Goal: Task Accomplishment & Management: Manage account settings

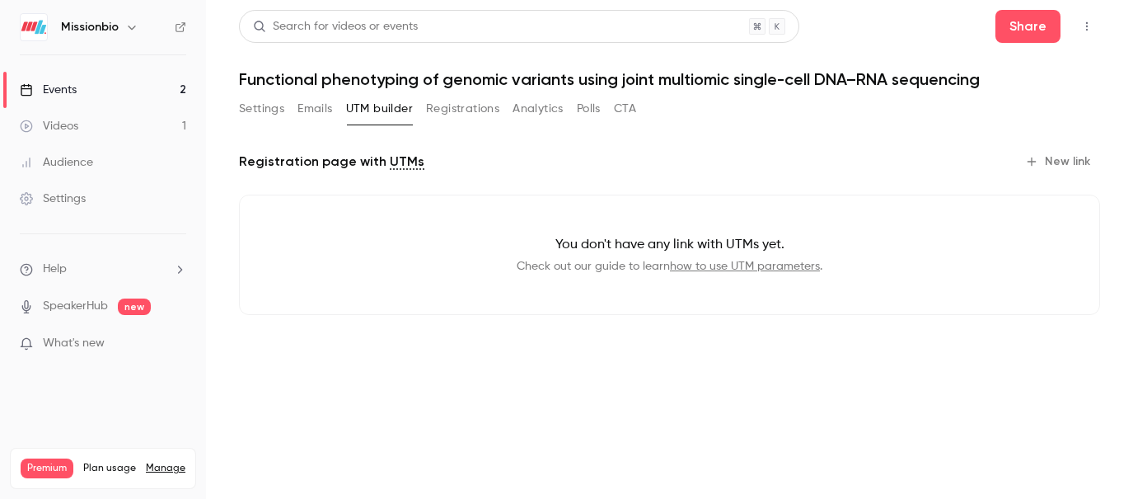
click at [128, 89] on link "Events 2" at bounding box center [103, 90] width 206 height 36
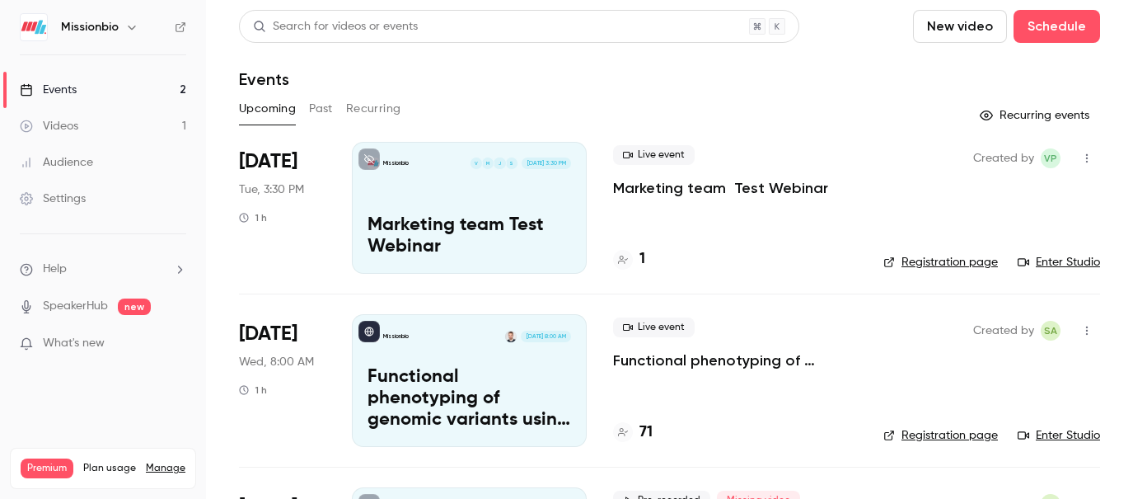
scroll to position [26, 0]
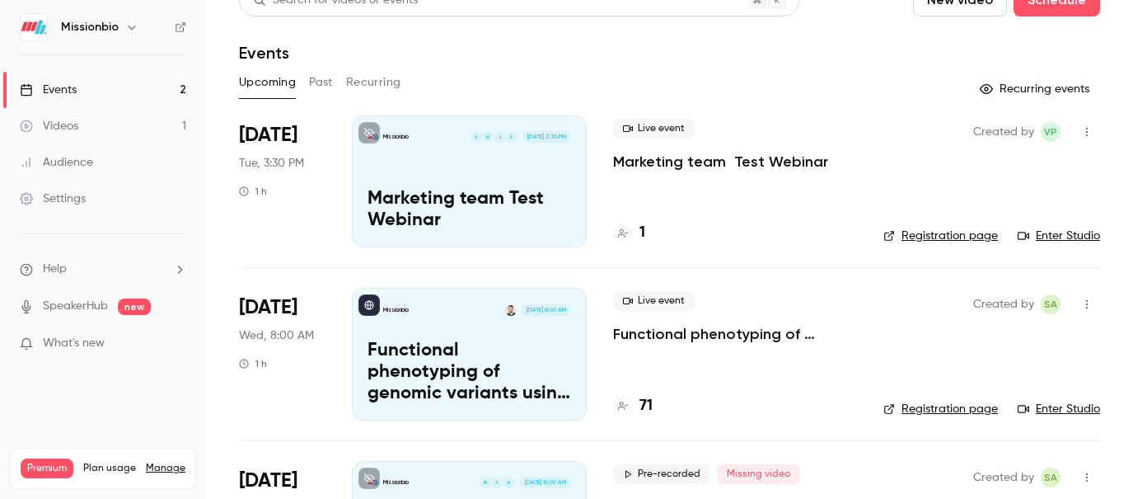
click at [527, 199] on p "Marketing team Test Webinar" at bounding box center [470, 210] width 204 height 43
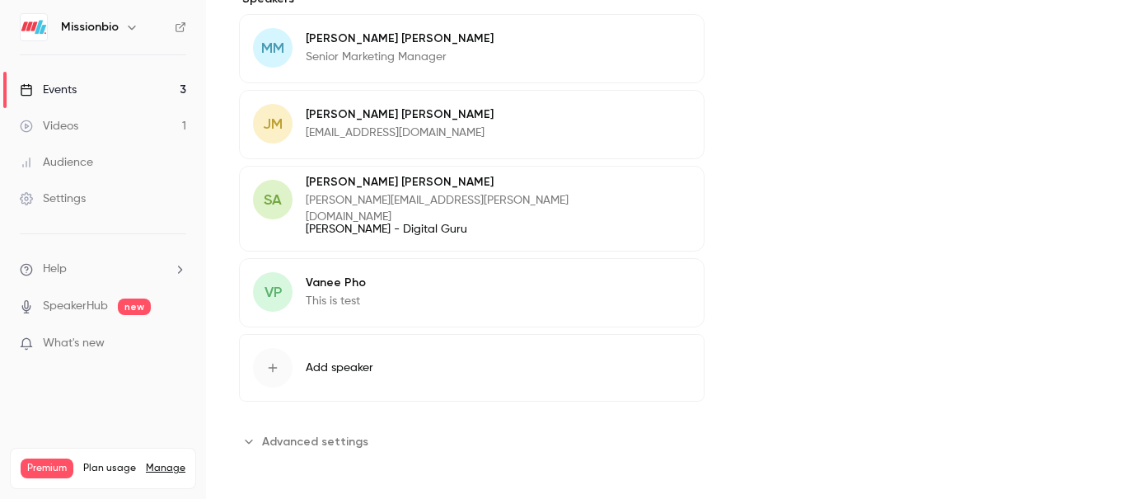
scroll to position [525, 0]
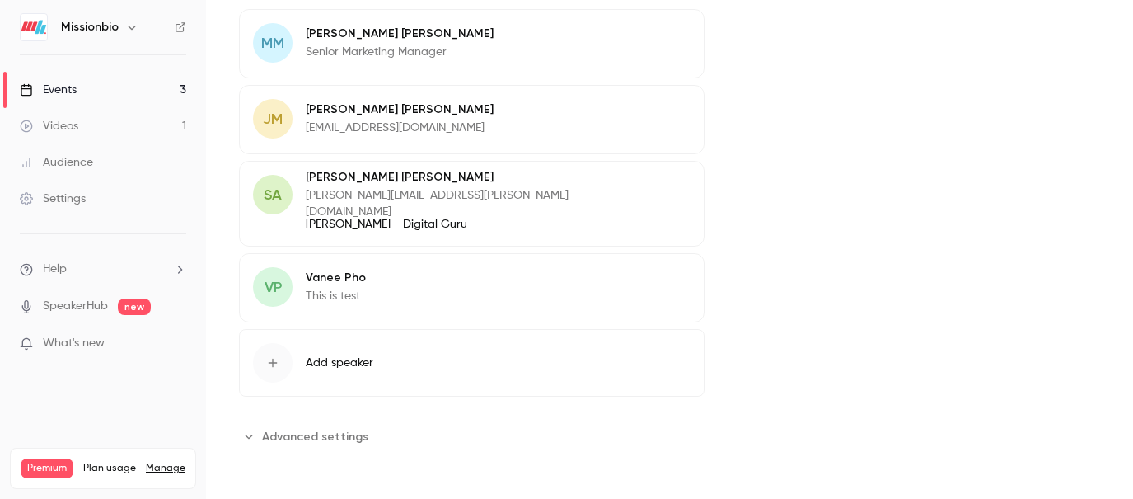
click at [298, 428] on span "Advanced settings" at bounding box center [315, 436] width 106 height 17
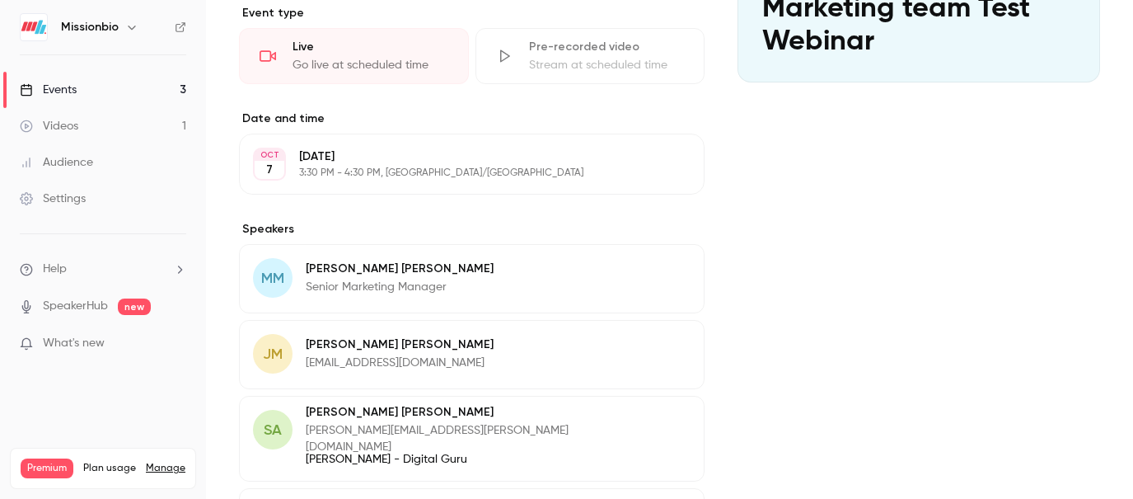
scroll to position [63, 0]
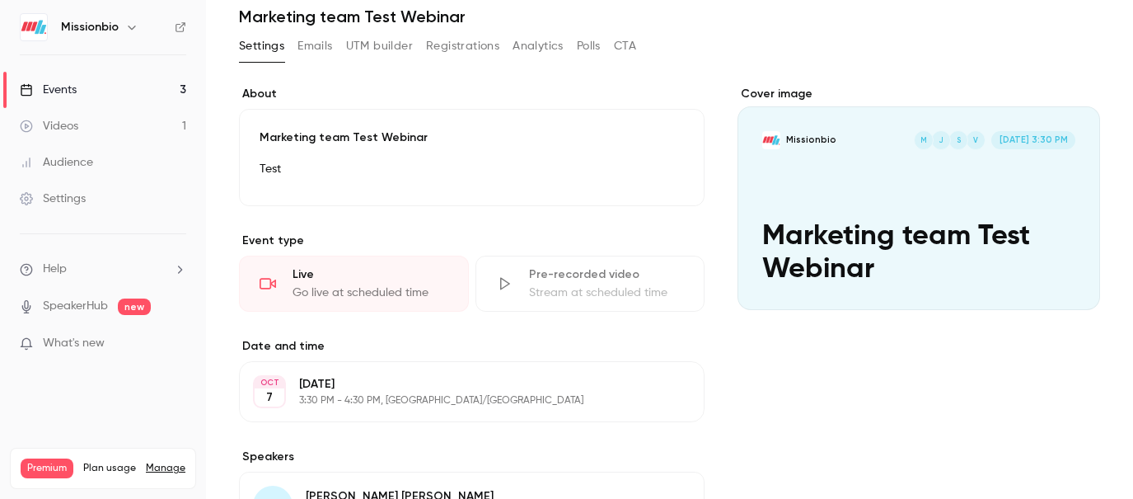
click at [113, 93] on link "Events 3" at bounding box center [103, 90] width 206 height 36
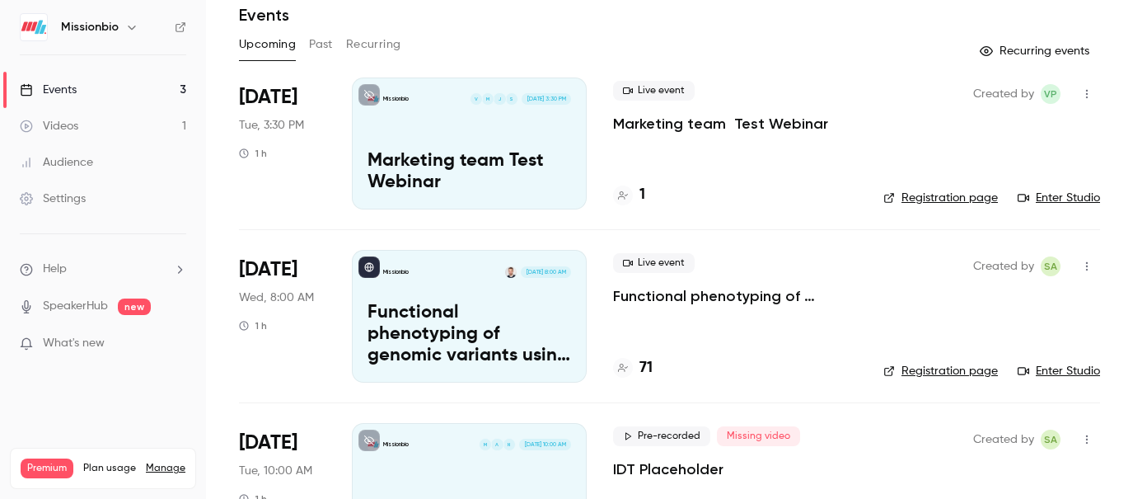
scroll to position [88, 0]
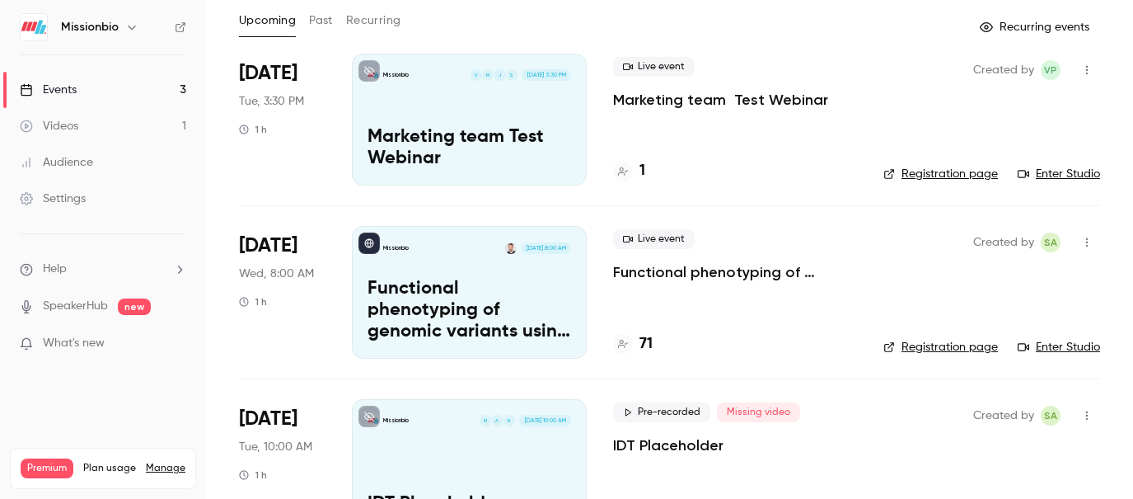
click at [499, 296] on p "Functional phenotyping of genomic variants using joint multiomic single-cell DN…" at bounding box center [470, 310] width 204 height 63
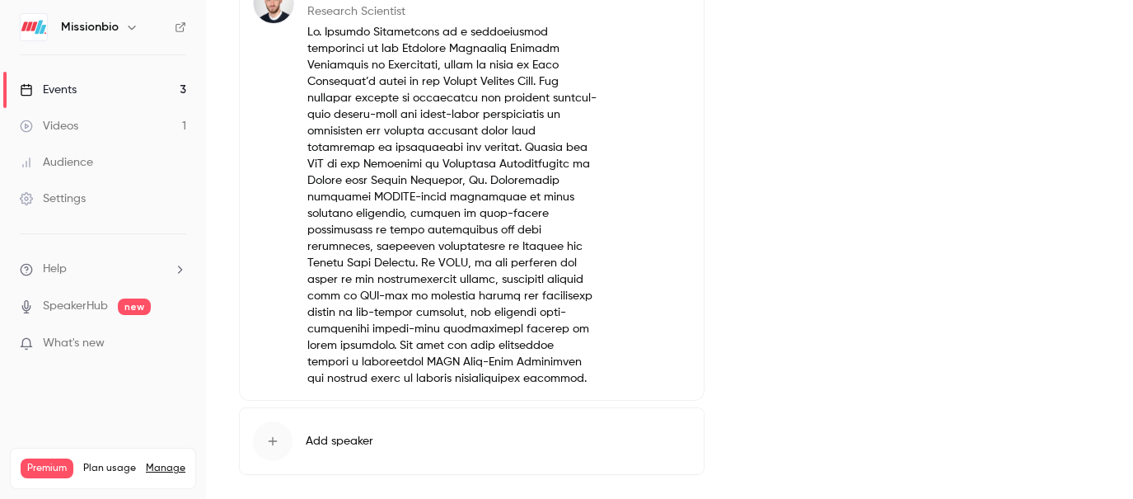
scroll to position [763, 0]
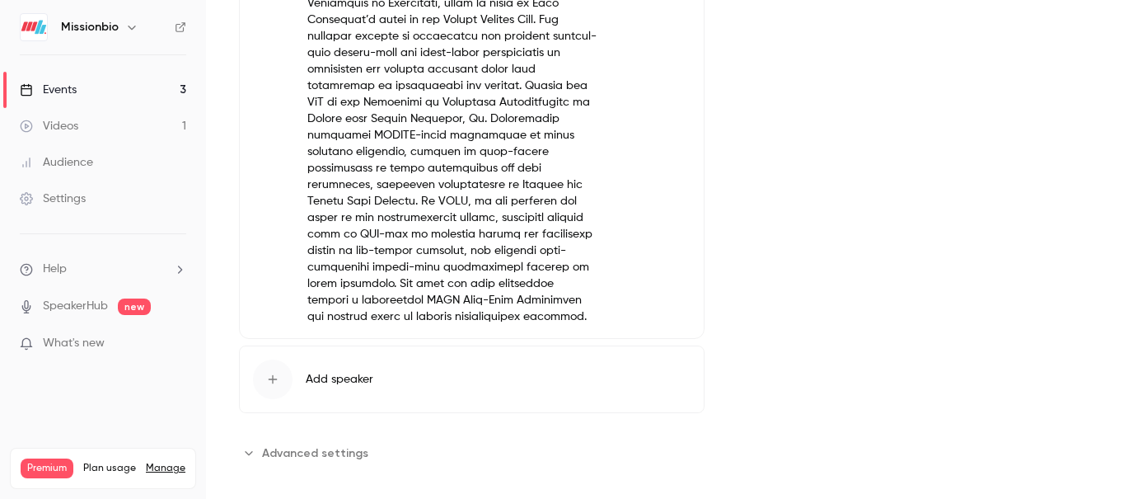
click at [101, 82] on link "Events 3" at bounding box center [103, 90] width 206 height 36
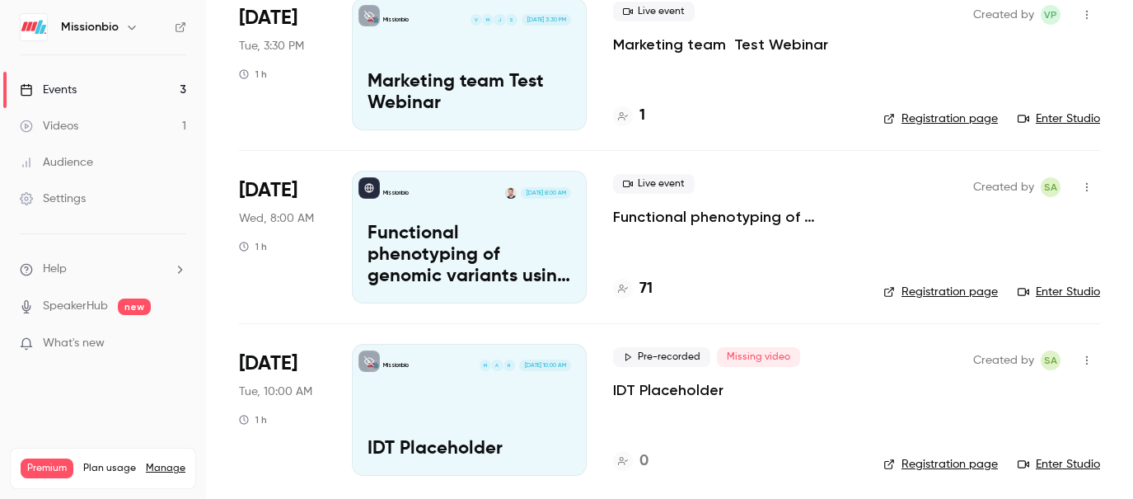
scroll to position [150, 0]
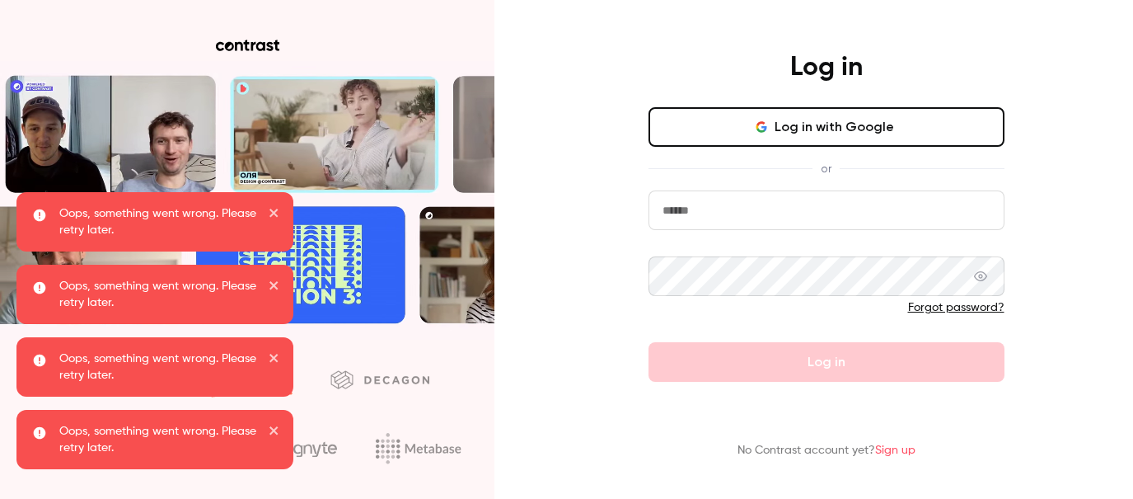
type input "**********"
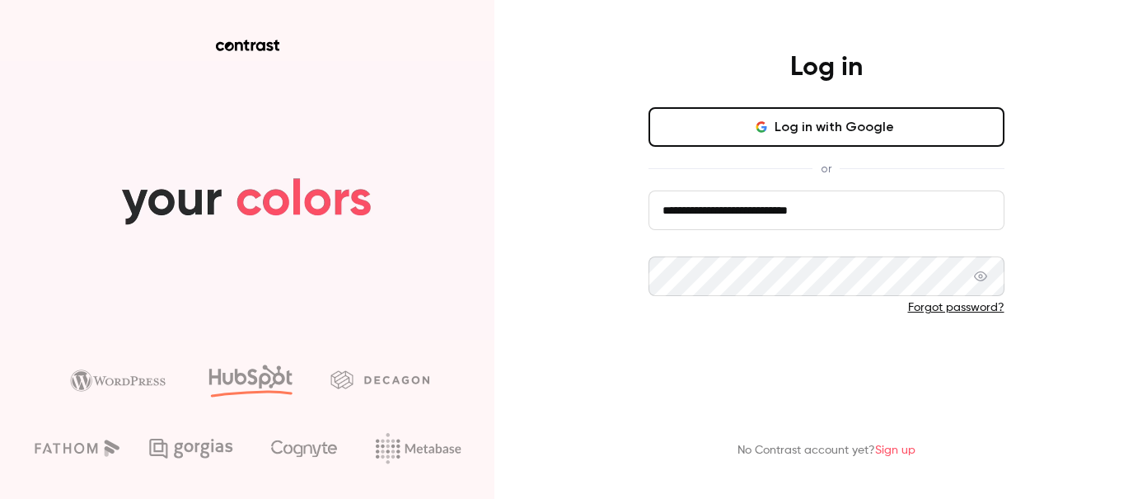
click at [861, 369] on button "Log in" at bounding box center [827, 362] width 356 height 40
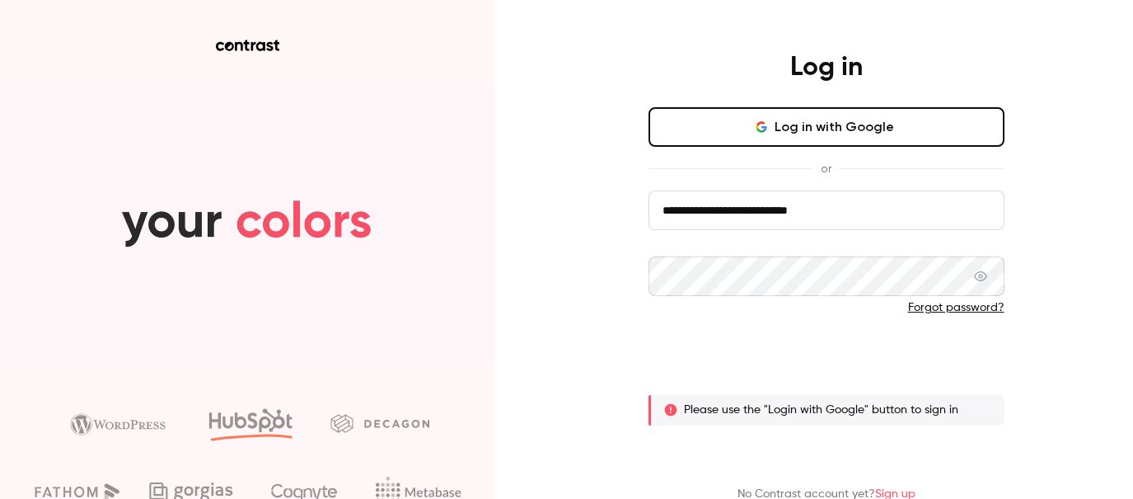
click at [814, 361] on button "Log in" at bounding box center [827, 362] width 356 height 40
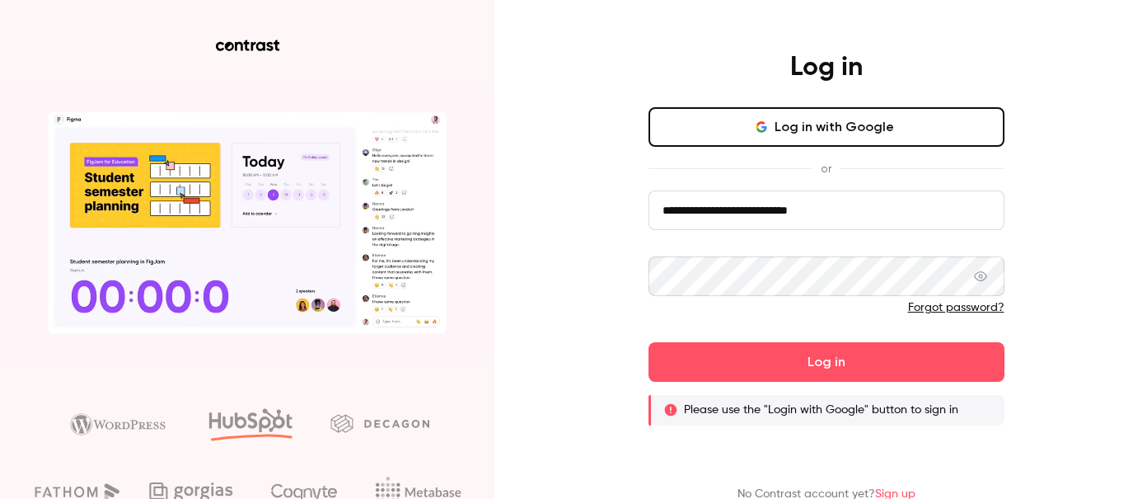
click at [841, 141] on button "Log in with Google" at bounding box center [827, 127] width 356 height 40
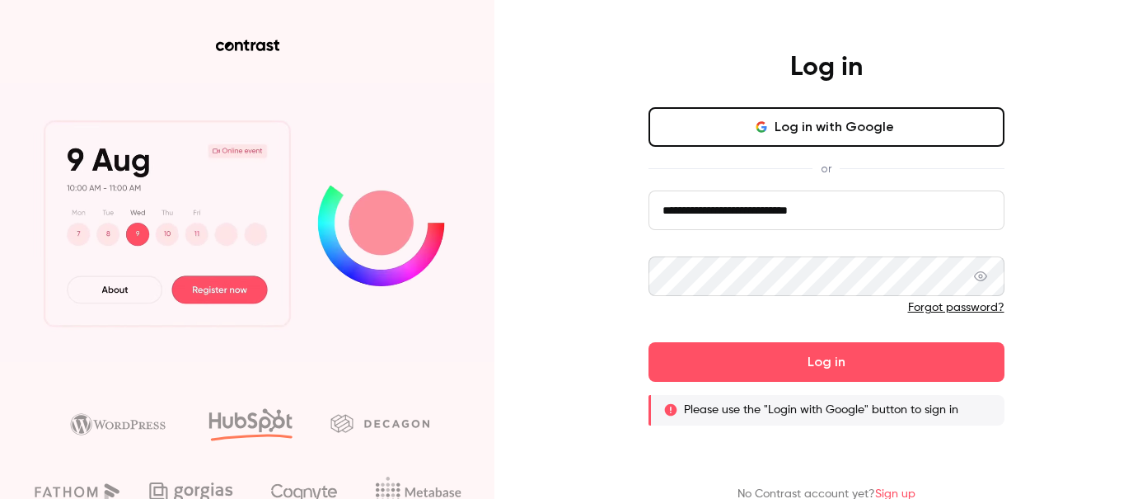
click at [840, 136] on button "Log in with Google" at bounding box center [827, 127] width 356 height 40
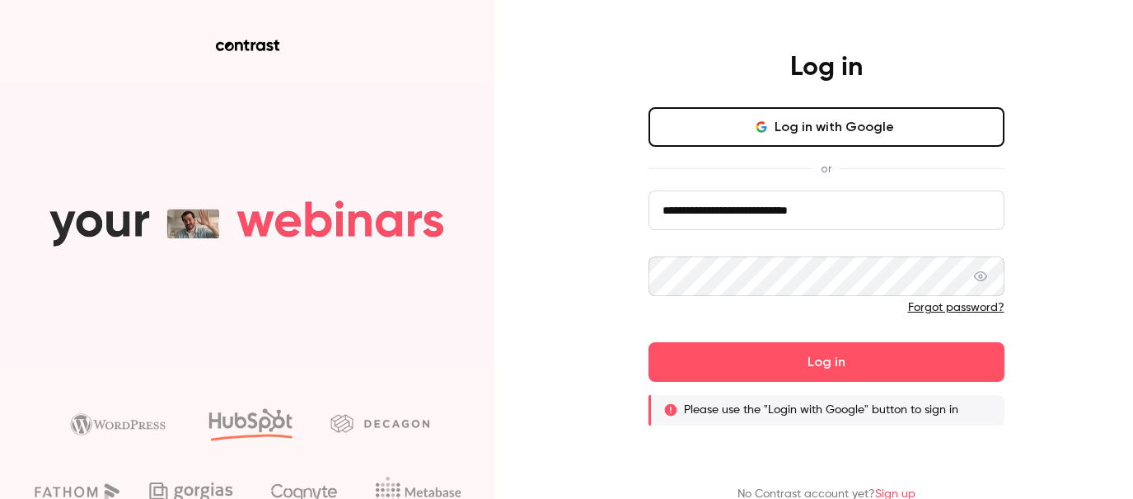
click at [796, 127] on button "Log in with Google" at bounding box center [827, 127] width 356 height 40
